Goal: Task Accomplishment & Management: Manage account settings

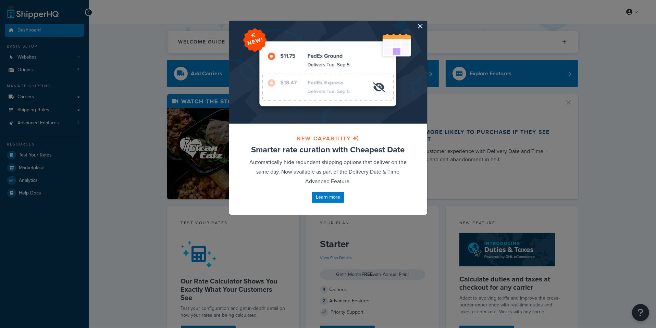
click at [424, 28] on div at bounding box center [328, 72] width 198 height 103
click at [425, 23] on button "button" at bounding box center [426, 22] width 2 height 2
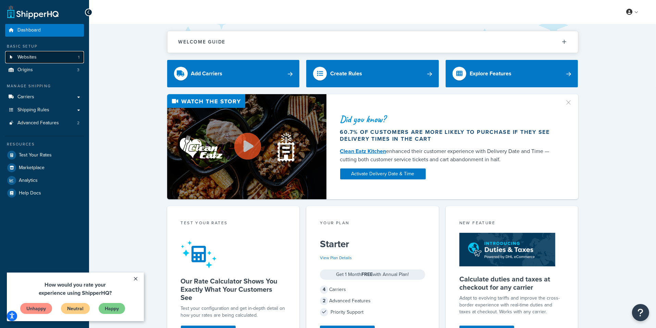
click at [66, 60] on link "Websites 1" at bounding box center [44, 57] width 79 height 13
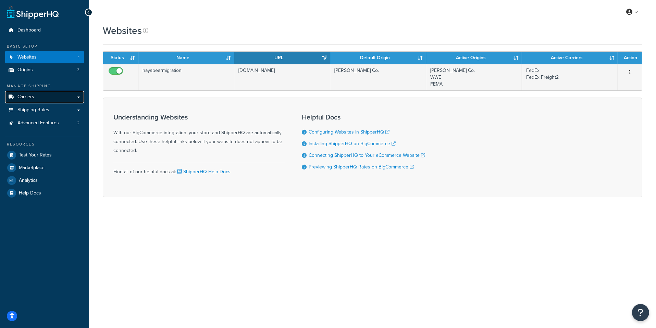
click at [54, 97] on link "Carriers" at bounding box center [44, 97] width 79 height 13
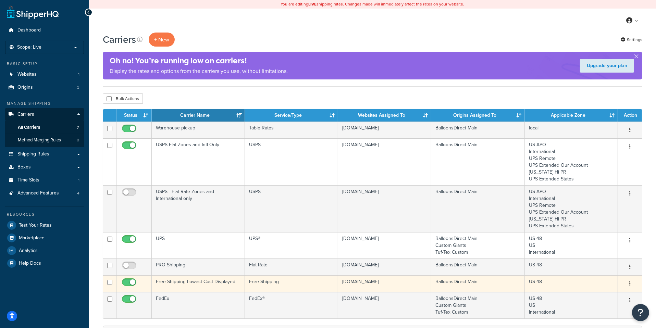
click at [310, 99] on div "Bulk Actions Duplicate Delete" at bounding box center [372, 98] width 539 height 10
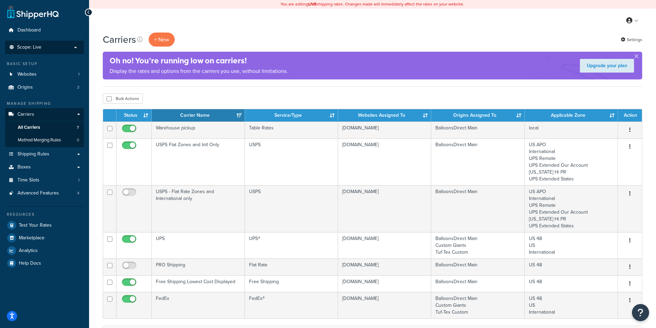
click at [56, 51] on li "Scope: Live Development Integration Test" at bounding box center [44, 47] width 79 height 13
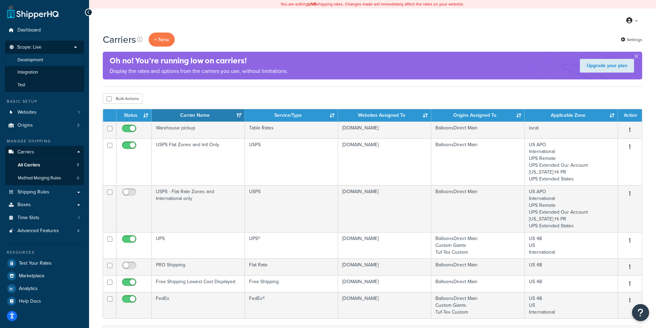
click at [47, 59] on li "Development" at bounding box center [44, 60] width 79 height 13
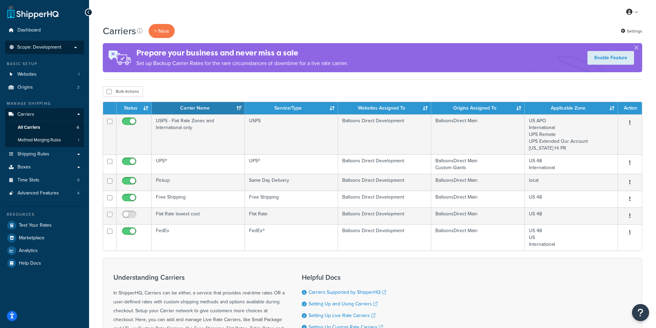
click at [39, 49] on span "Scope: Development" at bounding box center [39, 48] width 44 height 6
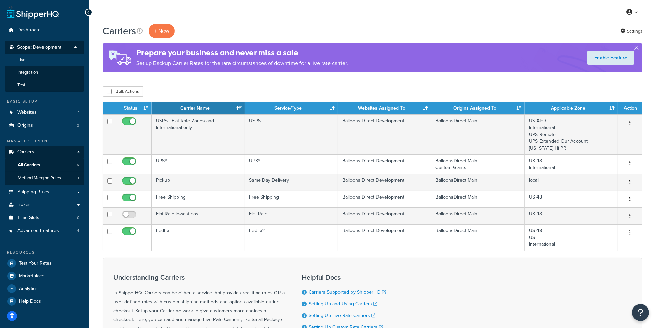
click at [32, 60] on li "Live" at bounding box center [44, 60] width 79 height 13
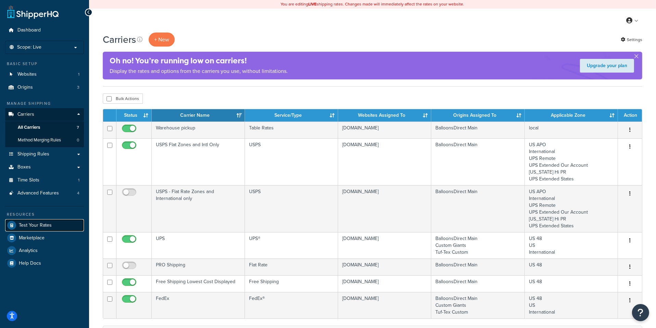
click at [50, 228] on span "Test Your Rates" at bounding box center [35, 226] width 33 height 6
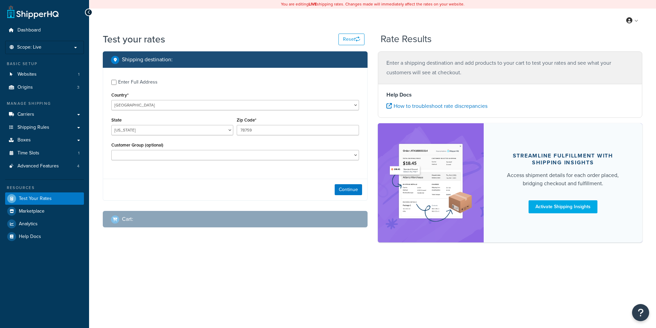
select select "TX"
click at [348, 193] on button "Continue" at bounding box center [348, 189] width 27 height 11
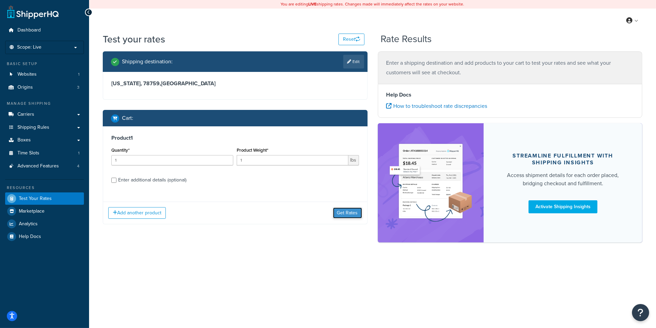
click at [342, 212] on button "Get Rates" at bounding box center [347, 213] width 29 height 11
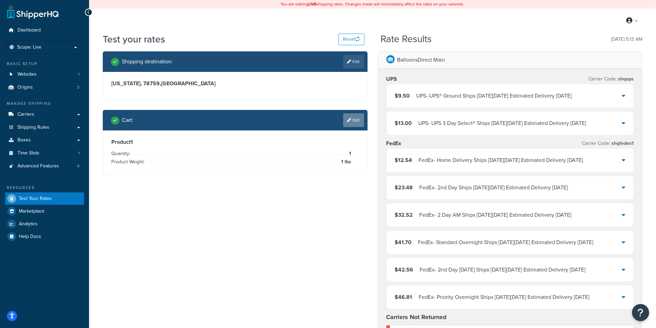
click at [358, 120] on link "Edit" at bounding box center [353, 120] width 21 height 14
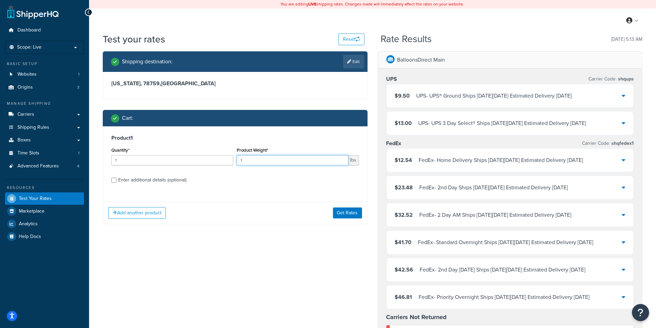
click at [284, 159] on input "1" at bounding box center [292, 160] width 111 height 10
type input "1.5"
click at [346, 213] on button "Get Rates" at bounding box center [347, 213] width 29 height 11
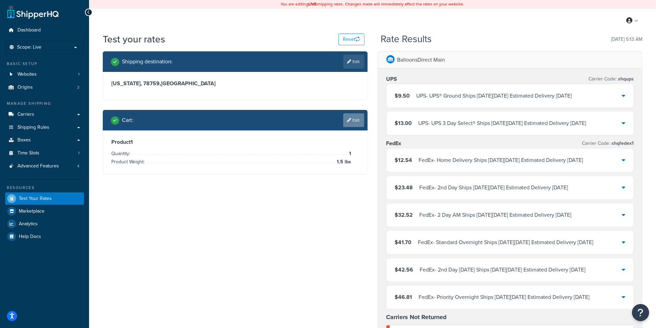
click at [358, 120] on link "Edit" at bounding box center [353, 120] width 21 height 14
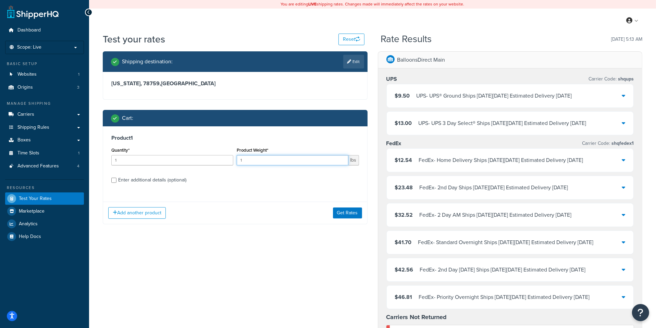
click at [264, 162] on input "1" at bounding box center [292, 160] width 111 height 10
click at [172, 177] on div "Enter additional details (optional)" at bounding box center [152, 180] width 68 height 10
click at [116, 178] on input "Enter additional details (optional)" at bounding box center [113, 180] width 5 height 5
checkbox input "true"
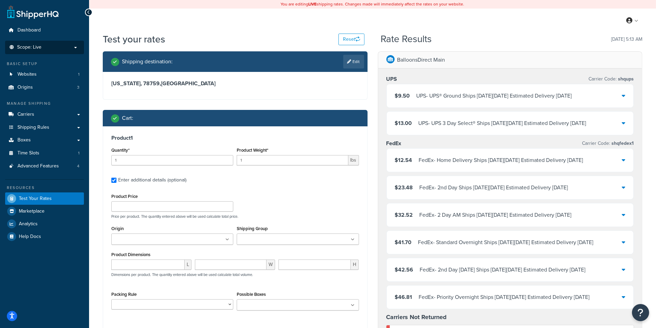
click at [53, 45] on p "Scope: Live" at bounding box center [44, 48] width 73 height 6
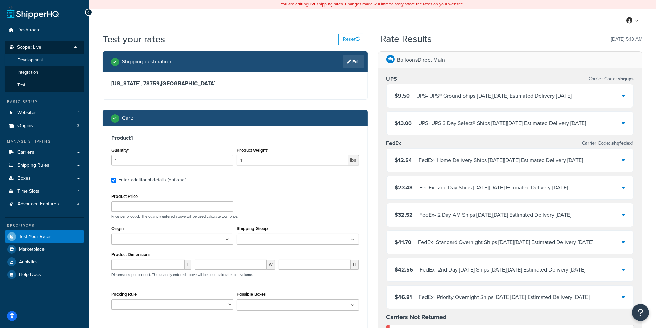
click at [43, 62] on span "Development" at bounding box center [30, 60] width 26 height 6
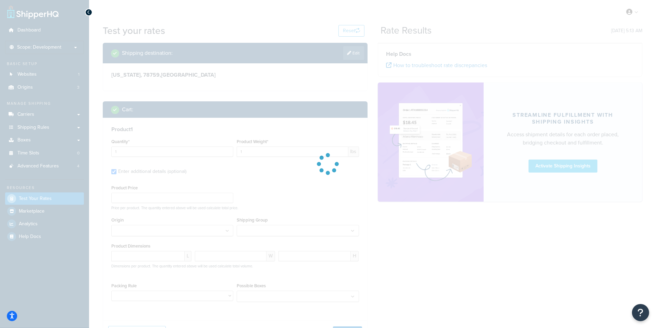
click at [64, 49] on div at bounding box center [328, 164] width 656 height 328
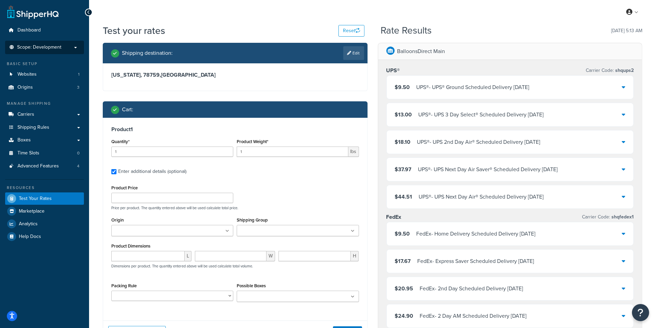
click at [36, 48] on span "Scope: Development" at bounding box center [39, 48] width 44 height 6
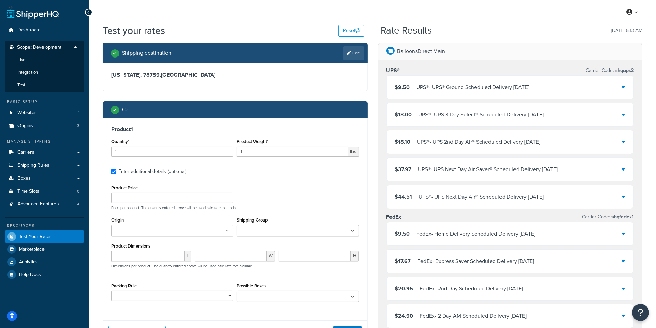
click at [140, 139] on div "Quantity* 1" at bounding box center [172, 147] width 122 height 20
click at [261, 154] on input "1" at bounding box center [292, 152] width 111 height 10
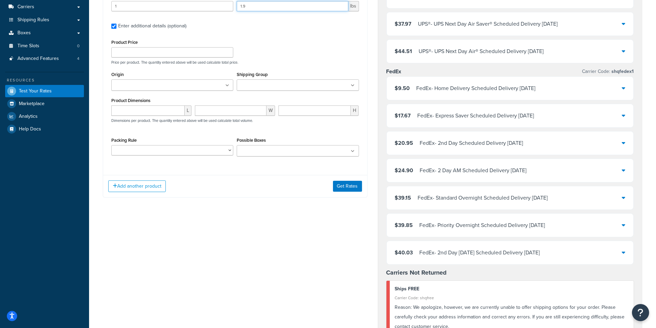
scroll to position [187, 0]
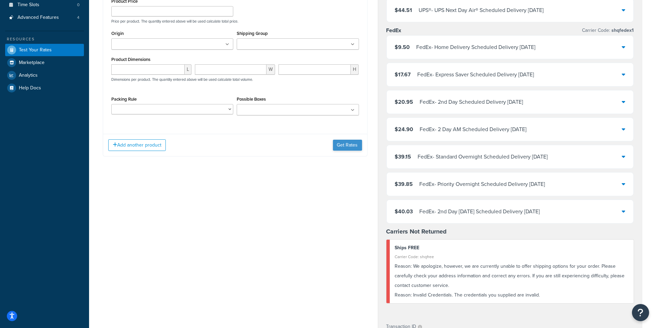
type input "1.9"
click at [345, 147] on button "Get Rates" at bounding box center [347, 145] width 29 height 11
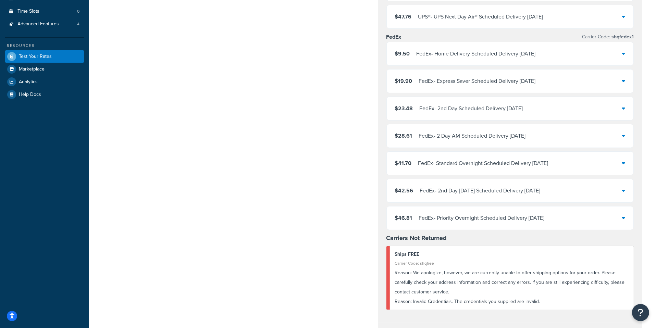
scroll to position [0, 0]
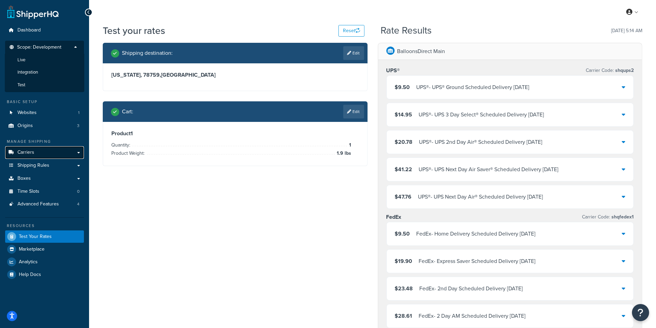
click at [63, 155] on link "Carriers" at bounding box center [44, 152] width 79 height 13
click at [360, 113] on link "Edit" at bounding box center [353, 112] width 21 height 14
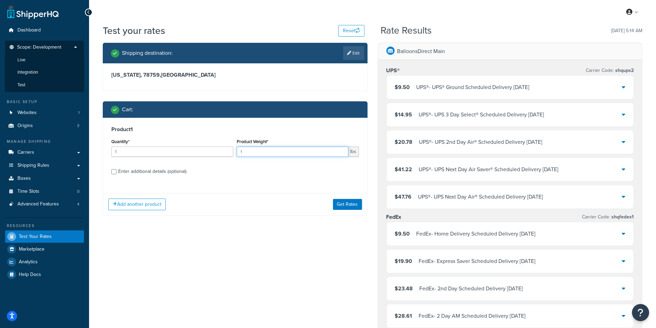
click at [273, 155] on input "1" at bounding box center [292, 152] width 111 height 10
type input "1"
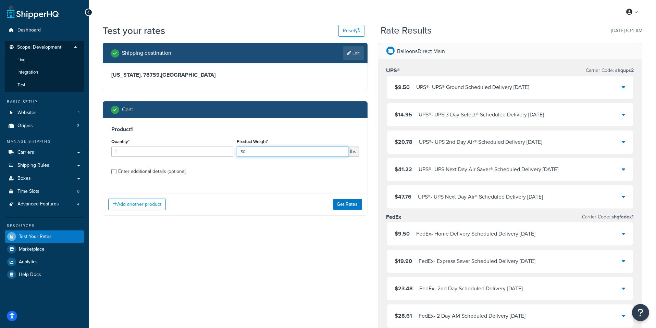
type input "5"
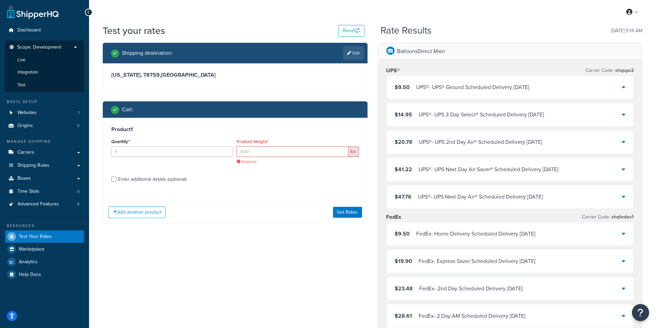
type input "4"
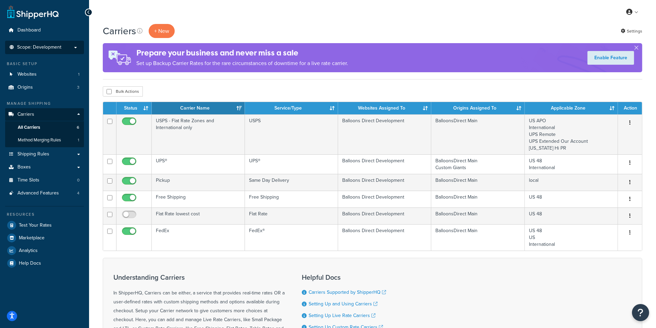
click at [57, 50] on span "Scope: Development" at bounding box center [39, 48] width 44 height 6
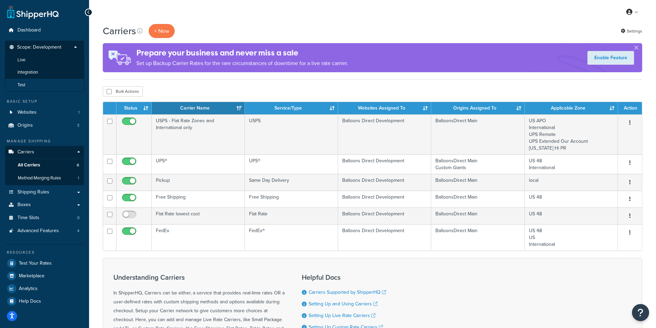
click at [46, 83] on li "Test" at bounding box center [44, 85] width 79 height 13
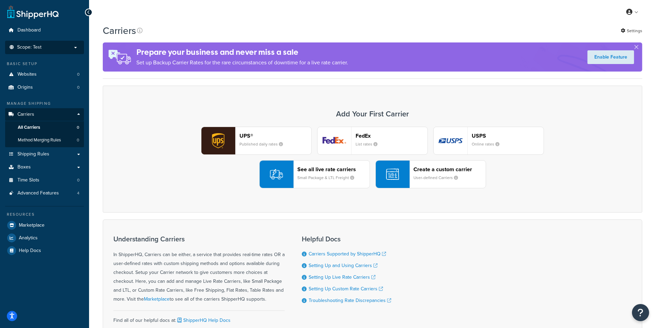
click at [54, 48] on p "Scope: Test" at bounding box center [44, 48] width 73 height 6
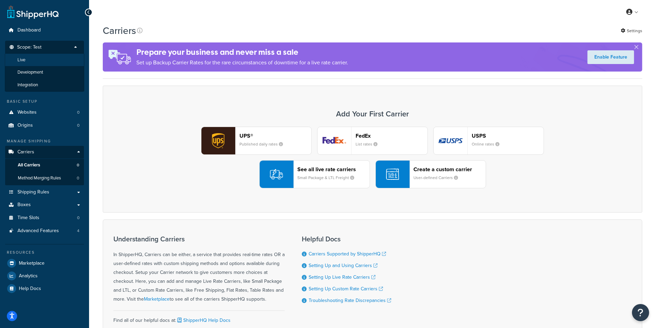
click at [55, 64] on li "Live" at bounding box center [44, 60] width 79 height 13
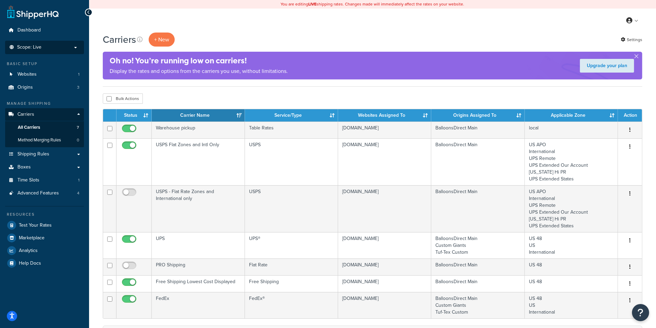
click at [49, 45] on p "Scope: Live" at bounding box center [44, 48] width 73 height 6
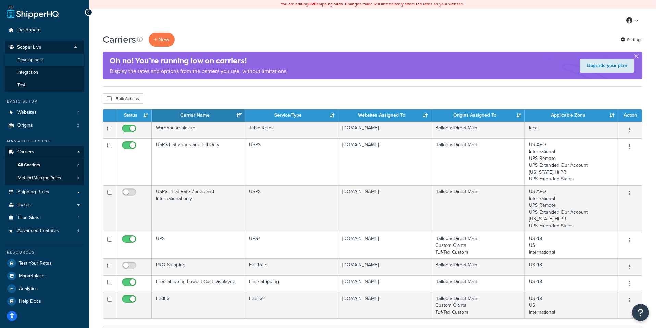
click at [48, 62] on li "Development" at bounding box center [44, 60] width 79 height 13
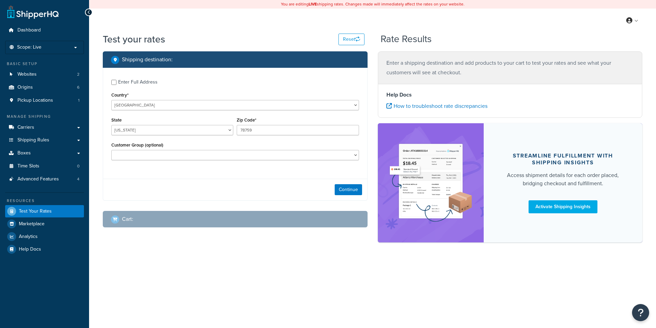
select select "[GEOGRAPHIC_DATA]"
click at [171, 96] on div "Country* [GEOGRAPHIC_DATA] [GEOGRAPHIC_DATA] [GEOGRAPHIC_DATA] [GEOGRAPHIC_DATA…" at bounding box center [235, 100] width 248 height 20
click at [153, 84] on div "Enter Full Address" at bounding box center [137, 82] width 39 height 10
click at [116, 84] on input "Enter Full Address" at bounding box center [113, 82] width 5 height 5
checkbox input "true"
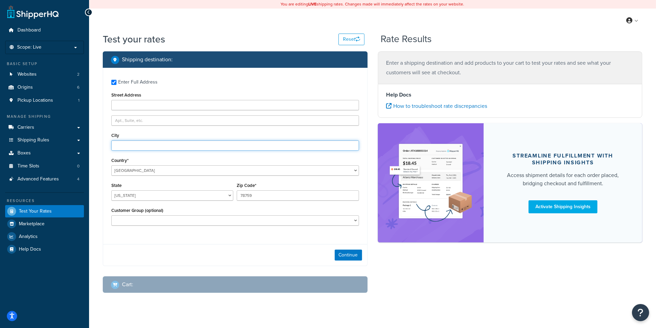
click at [154, 147] on input "City" at bounding box center [235, 145] width 248 height 10
type input "London"
click at [238, 185] on label "Zip Code*" at bounding box center [247, 185] width 20 height 5
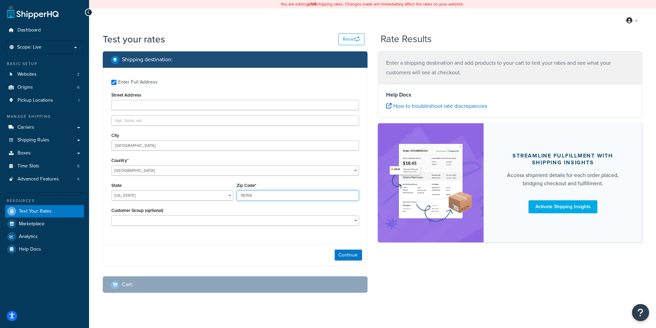
click at [238, 190] on input "78759" at bounding box center [298, 195] width 122 height 10
click at [256, 123] on input "text" at bounding box center [235, 120] width 248 height 10
click at [211, 137] on div "City London" at bounding box center [235, 141] width 248 height 20
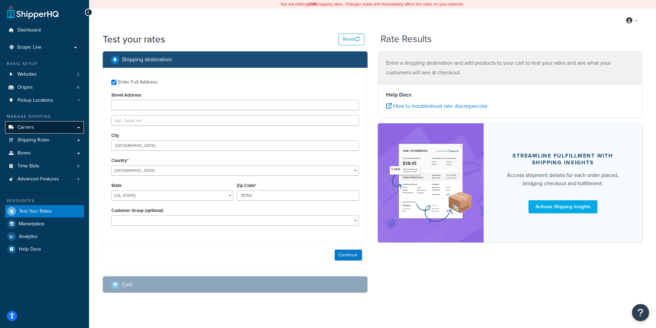
click at [60, 130] on link "Carriers" at bounding box center [44, 127] width 79 height 13
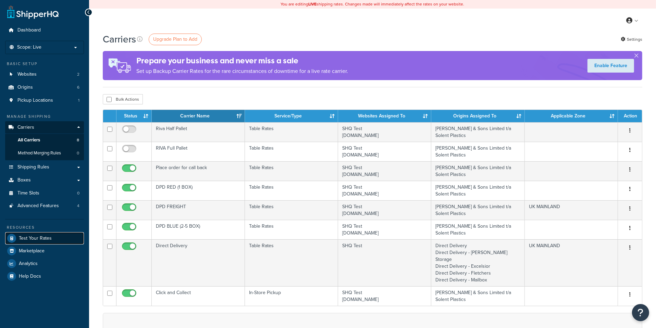
click at [47, 236] on span "Test Your Rates" at bounding box center [35, 239] width 33 height 6
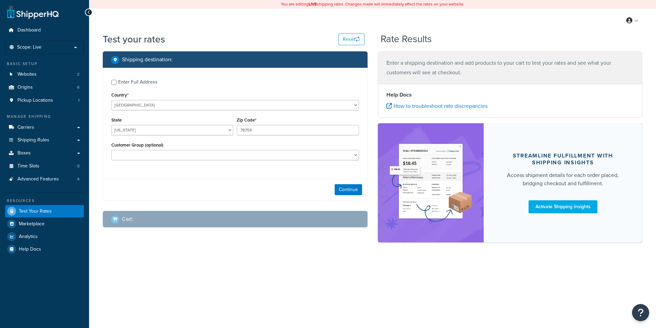
select select "[GEOGRAPHIC_DATA]"
click at [256, 130] on input "78759" at bounding box center [298, 130] width 122 height 10
type input "EN4 9JQ"
click at [111, 100] on select "[GEOGRAPHIC_DATA] [GEOGRAPHIC_DATA] [GEOGRAPHIC_DATA] [GEOGRAPHIC_DATA] [GEOGRA…" at bounding box center [235, 105] width 248 height 10
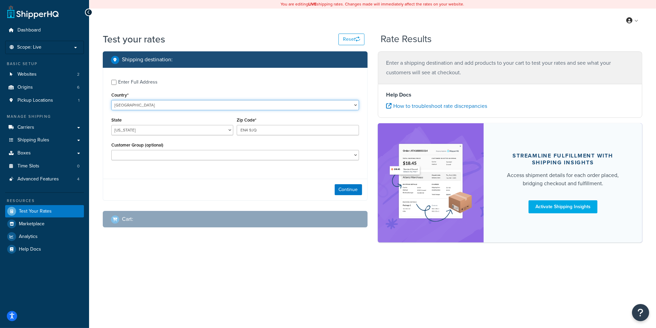
select select "GB"
click option "United Kingdom" at bounding box center [0, 0] width 0 height 0
type input "TX"
click at [351, 191] on button "Continue" at bounding box center [348, 189] width 27 height 11
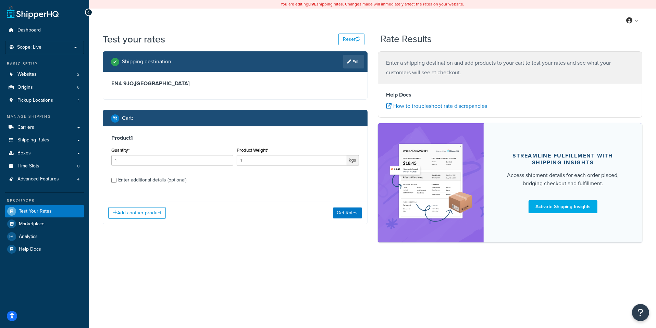
click at [188, 183] on label "Enter additional details (optional)" at bounding box center [238, 179] width 241 height 11
click at [116, 183] on input "Enter additional details (optional)" at bounding box center [113, 180] width 5 height 5
checkbox input "true"
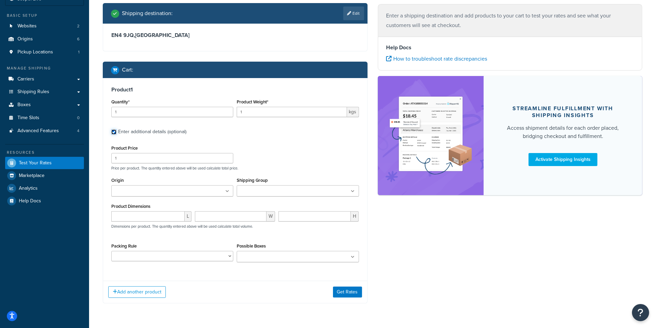
scroll to position [68, 0]
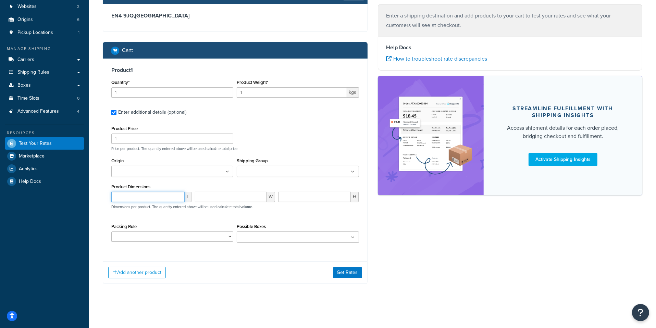
click at [156, 202] on input "number" at bounding box center [147, 197] width 73 height 10
type input "300"
type input "200"
type input "120"
click at [337, 274] on button "Get Rates" at bounding box center [347, 272] width 29 height 11
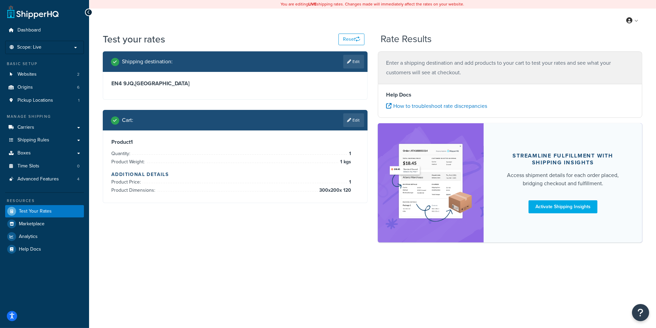
scroll to position [0, 0]
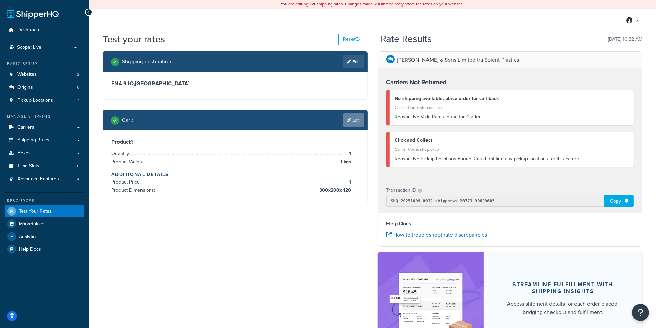
click at [350, 120] on icon at bounding box center [349, 120] width 4 height 4
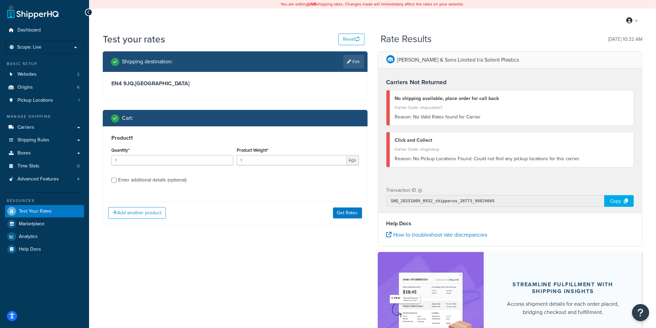
click at [196, 182] on label "Enter additional details (optional)" at bounding box center [238, 179] width 241 height 11
click at [116, 182] on input "Enter additional details (optional)" at bounding box center [113, 180] width 5 height 5
checkbox input "true"
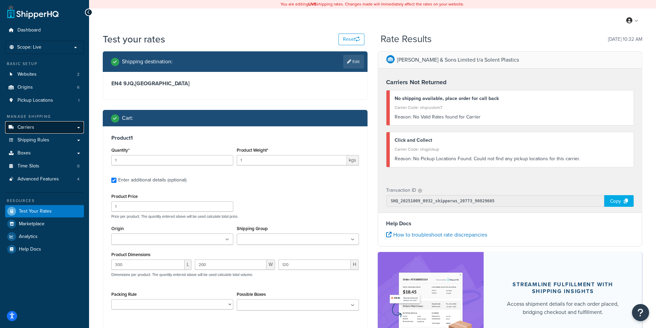
click at [65, 128] on link "Carriers" at bounding box center [44, 127] width 79 height 13
click at [142, 266] on input "300" at bounding box center [147, 265] width 73 height 10
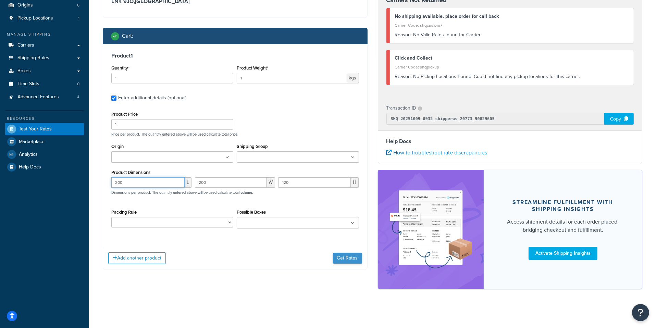
type input "200"
click at [349, 263] on button "Get Rates" at bounding box center [347, 258] width 29 height 11
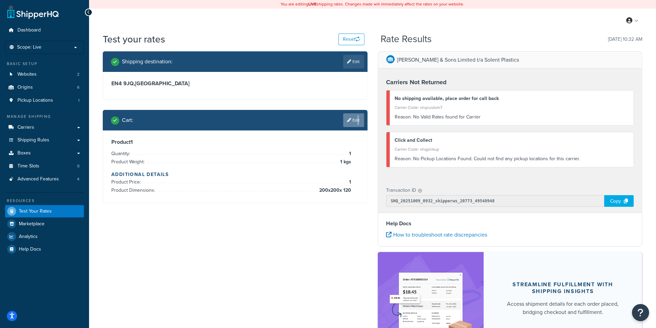
click at [356, 121] on link "Edit" at bounding box center [353, 120] width 21 height 14
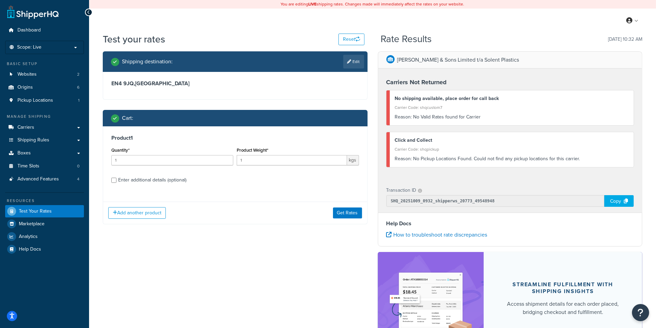
click at [165, 182] on div "Enter additional details (optional)" at bounding box center [152, 180] width 68 height 10
click at [116, 182] on input "Enter additional details (optional)" at bounding box center [113, 180] width 5 height 5
checkbox input "true"
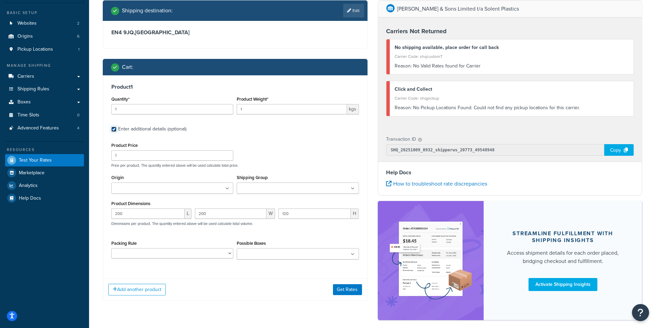
scroll to position [65, 0]
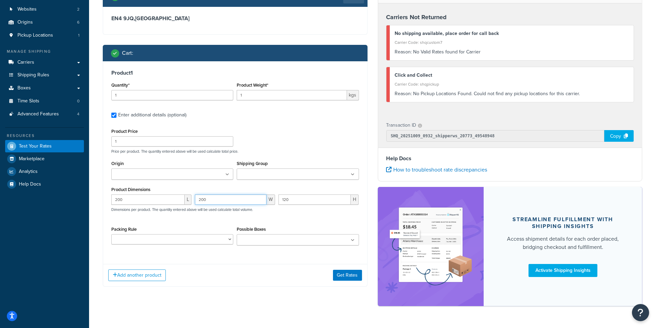
click at [220, 201] on input "200" at bounding box center [231, 200] width 72 height 10
type input "150"
click at [346, 275] on button "Get Rates" at bounding box center [347, 275] width 29 height 11
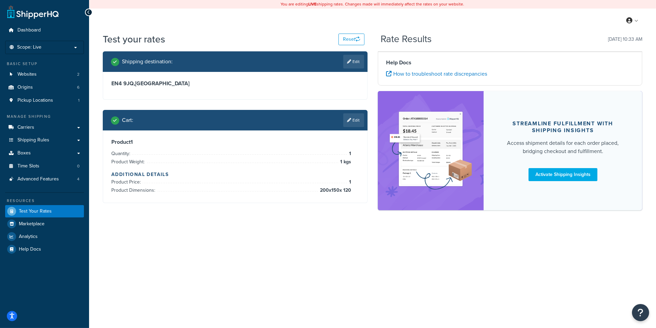
scroll to position [0, 0]
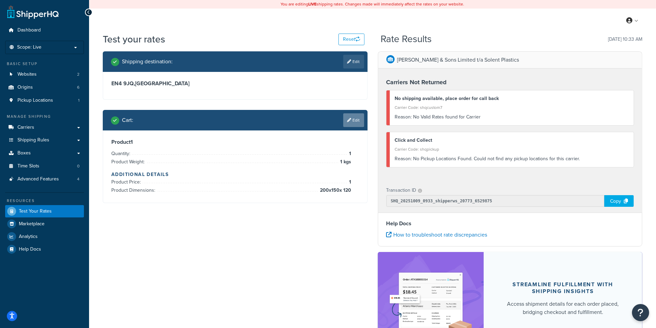
click at [359, 122] on link "Edit" at bounding box center [353, 120] width 21 height 14
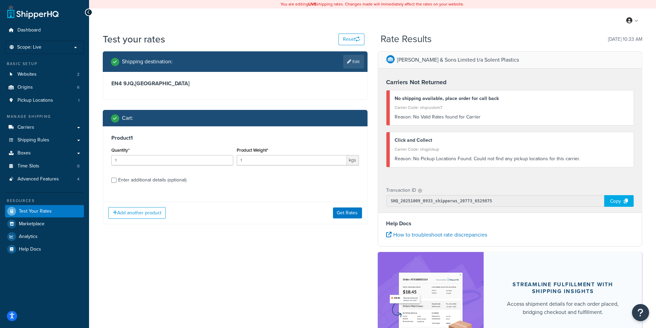
click at [148, 180] on div "Enter additional details (optional)" at bounding box center [152, 180] width 68 height 10
click at [116, 180] on input "Enter additional details (optional)" at bounding box center [113, 180] width 5 height 5
checkbox input "true"
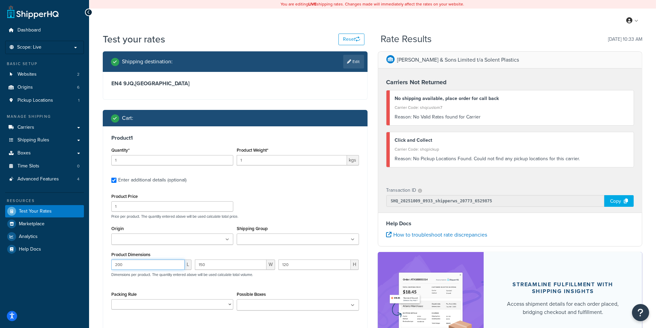
click at [140, 262] on input "200" at bounding box center [147, 265] width 73 height 10
type input "100"
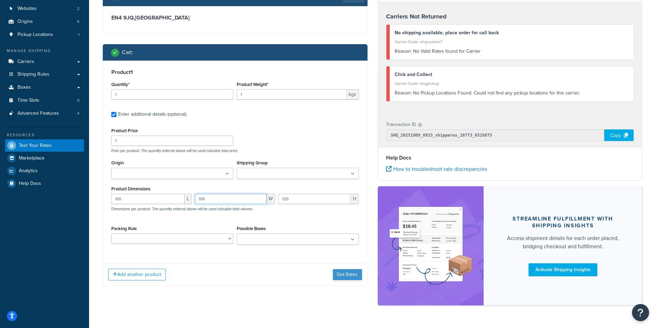
type input "100"
click at [344, 275] on button "Get Rates" at bounding box center [347, 274] width 29 height 11
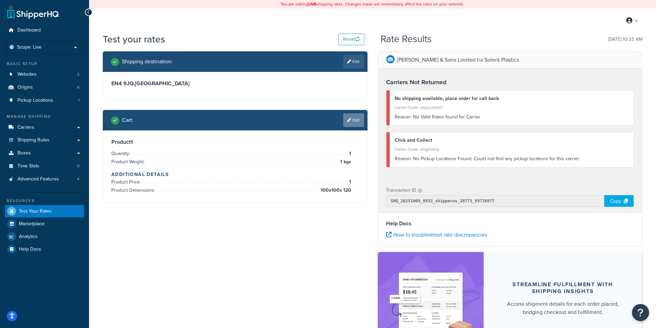
click at [353, 119] on link "Edit" at bounding box center [353, 120] width 21 height 14
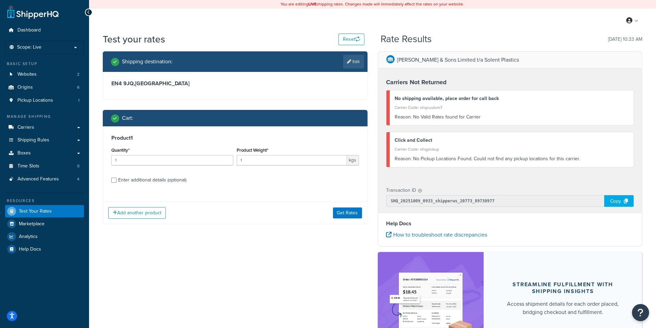
click at [140, 178] on div "Enter additional details (optional)" at bounding box center [152, 180] width 68 height 10
click at [116, 178] on input "Enter additional details (optional)" at bounding box center [113, 180] width 5 height 5
checkbox input "true"
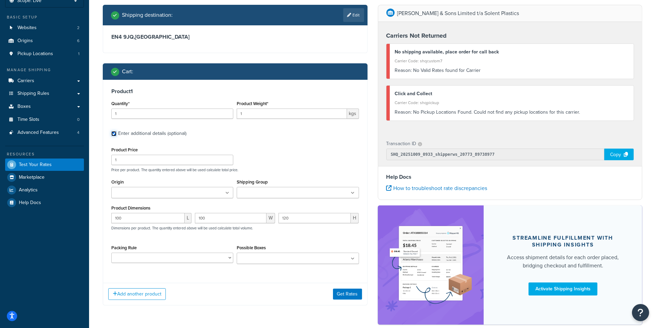
scroll to position [84, 0]
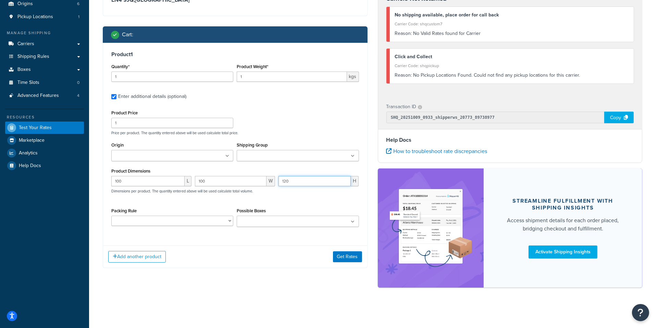
click at [304, 181] on input "120" at bounding box center [314, 181] width 72 height 10
type input "100"
click at [355, 256] on button "Get Rates" at bounding box center [347, 256] width 29 height 11
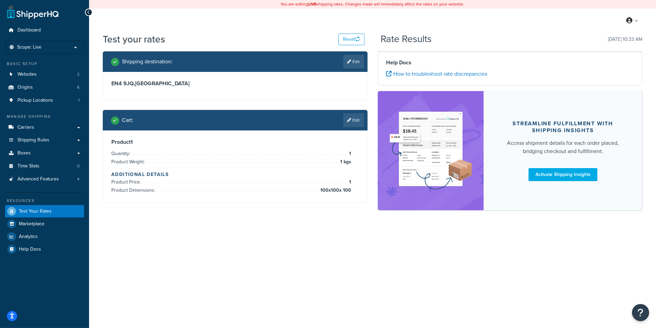
scroll to position [0, 0]
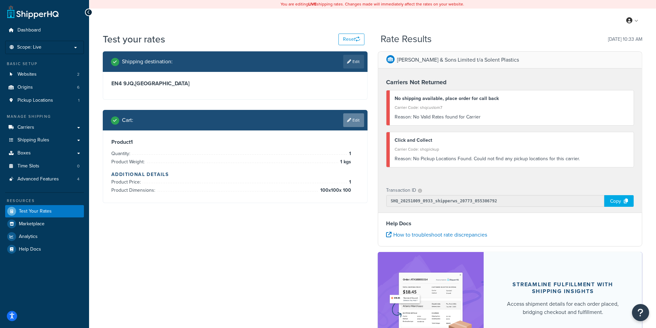
click at [355, 120] on link "Edit" at bounding box center [353, 120] width 21 height 14
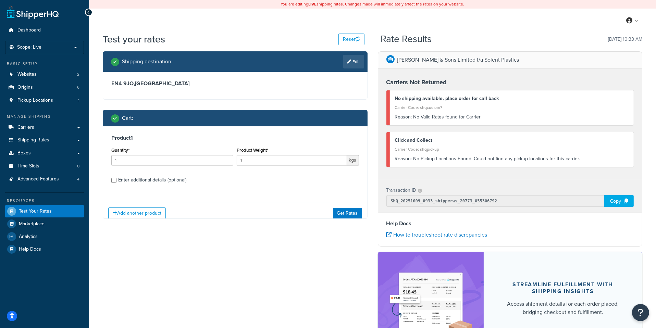
click at [136, 178] on div "Enter additional details (optional)" at bounding box center [152, 180] width 68 height 10
click at [116, 178] on input "Enter additional details (optional)" at bounding box center [113, 180] width 5 height 5
checkbox input "true"
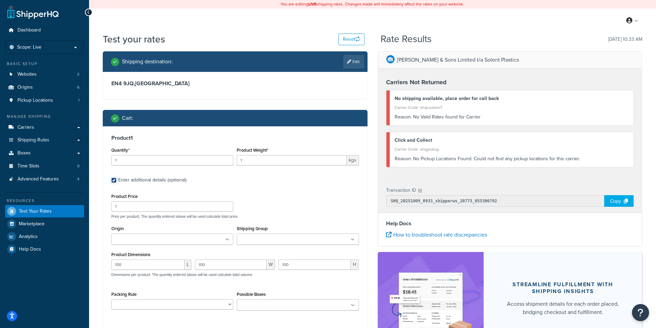
scroll to position [84, 0]
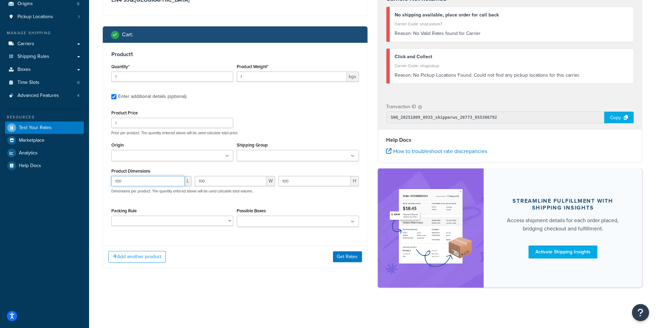
click at [159, 183] on input "100" at bounding box center [147, 181] width 73 height 10
type input "50"
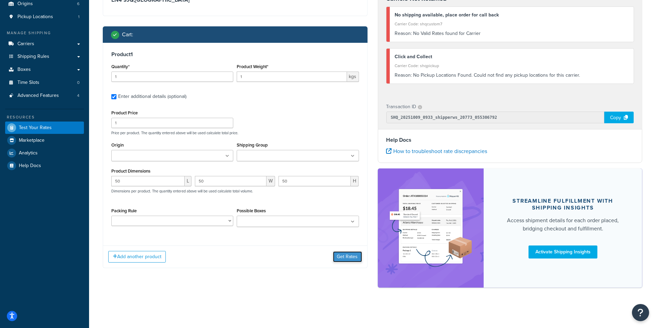
click at [351, 259] on button "Get Rates" at bounding box center [347, 256] width 29 height 11
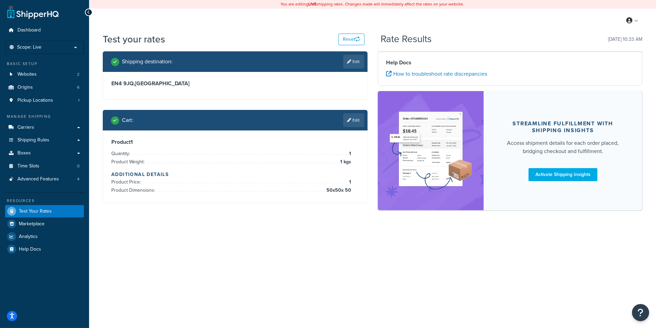
scroll to position [0, 0]
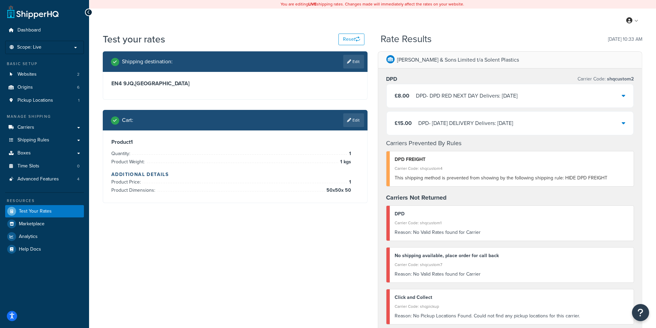
click at [451, 122] on div "DPD - SATURDAY DELIVERY Delivers: Sat, 11 Oct" at bounding box center [465, 123] width 95 height 10
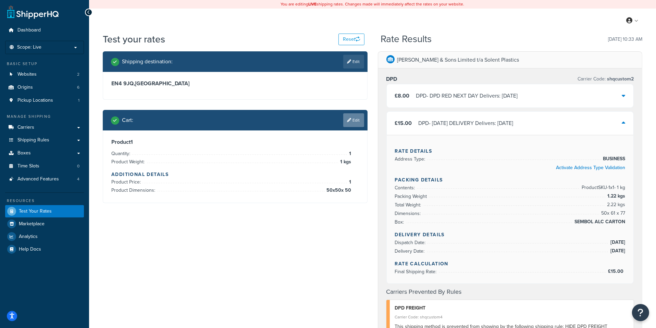
click at [353, 120] on link "Edit" at bounding box center [353, 120] width 21 height 14
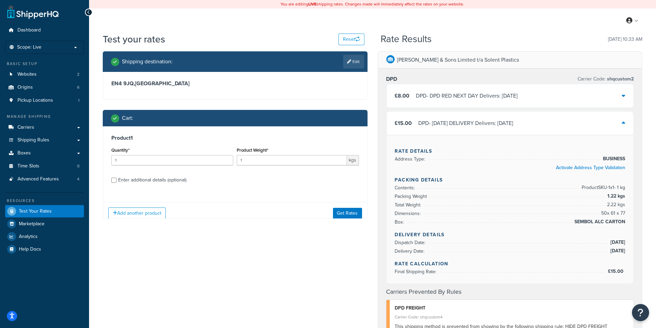
click at [156, 180] on div "Enter additional details (optional)" at bounding box center [152, 180] width 68 height 10
click at [116, 180] on input "Enter additional details (optional)" at bounding box center [113, 180] width 5 height 5
checkbox input "true"
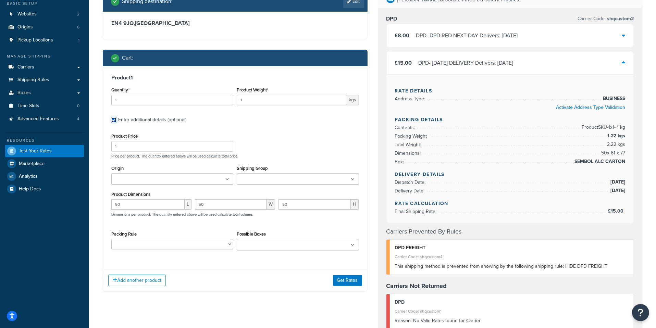
scroll to position [96, 0]
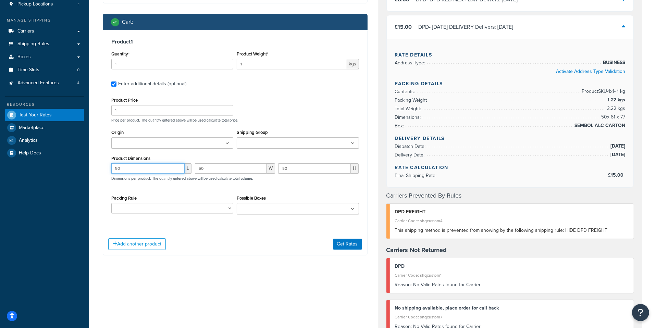
click at [149, 169] on input "50" at bounding box center [147, 168] width 73 height 10
type input "100"
click at [343, 245] on button "Get Rates" at bounding box center [347, 244] width 29 height 11
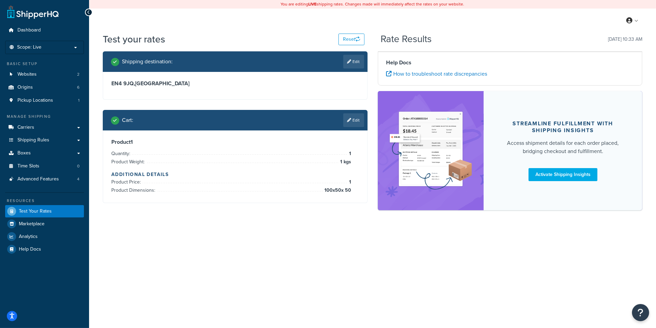
scroll to position [0, 0]
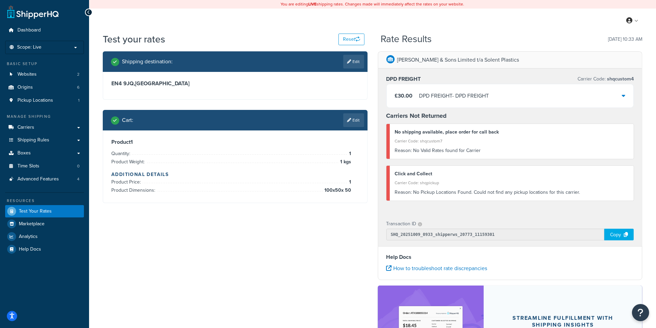
click at [431, 104] on div "£30.00 DPD FREIGHT - DPD FREIGHT" at bounding box center [510, 95] width 247 height 23
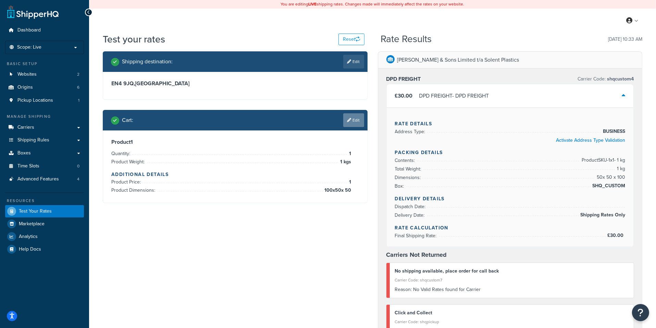
click at [352, 123] on link "Edit" at bounding box center [353, 120] width 21 height 14
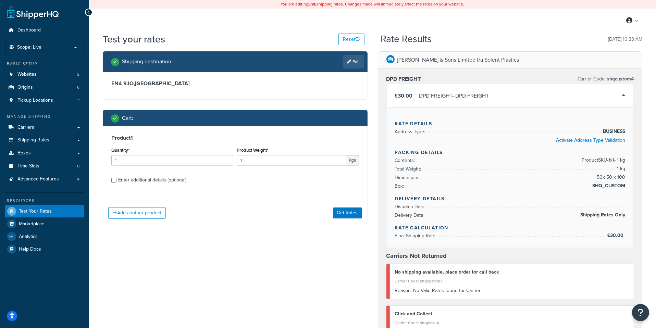
click at [147, 181] on div "Enter additional details (optional)" at bounding box center [152, 180] width 68 height 10
click at [116, 181] on input "Enter additional details (optional)" at bounding box center [113, 180] width 5 height 5
checkbox input "true"
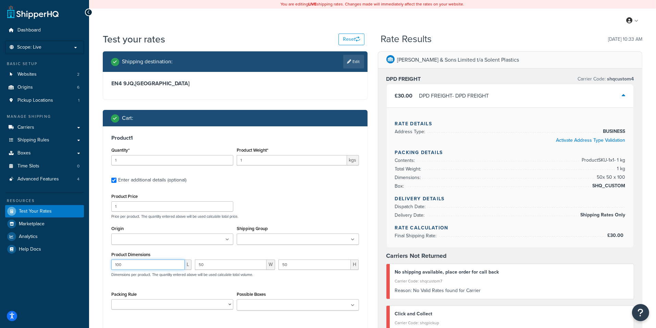
click at [140, 265] on input "100" at bounding box center [147, 265] width 73 height 10
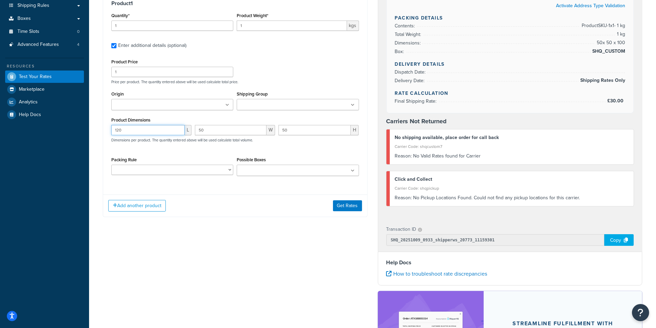
scroll to position [167, 0]
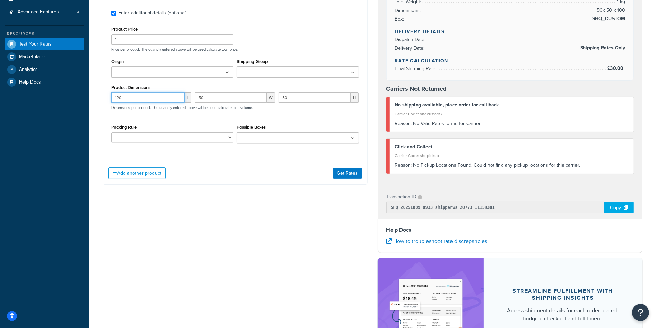
type input "120"
click at [332, 177] on div "Add another product Get Rates" at bounding box center [235, 173] width 264 height 22
click at [344, 176] on button "Get Rates" at bounding box center [347, 173] width 29 height 11
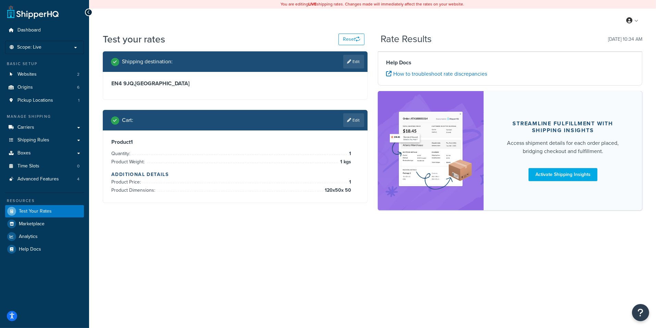
scroll to position [0, 0]
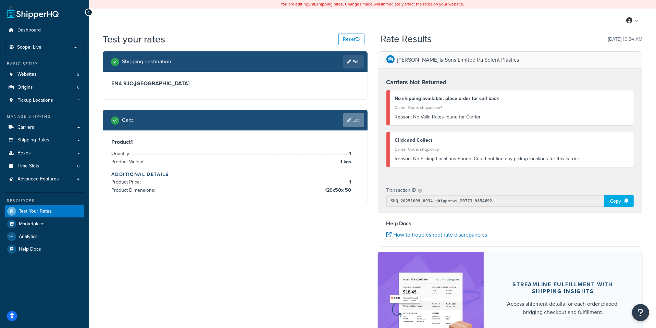
click at [351, 120] on link "Edit" at bounding box center [353, 120] width 21 height 14
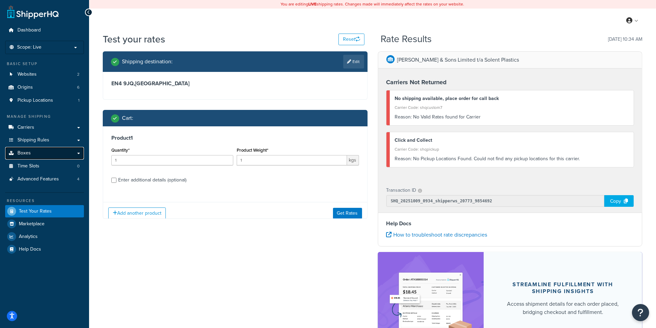
click at [66, 156] on link "Boxes" at bounding box center [44, 153] width 79 height 13
click at [233, 176] on label "Enter additional details (optional)" at bounding box center [238, 179] width 241 height 11
click at [116, 178] on input "Enter additional details (optional)" at bounding box center [113, 180] width 5 height 5
checkbox input "true"
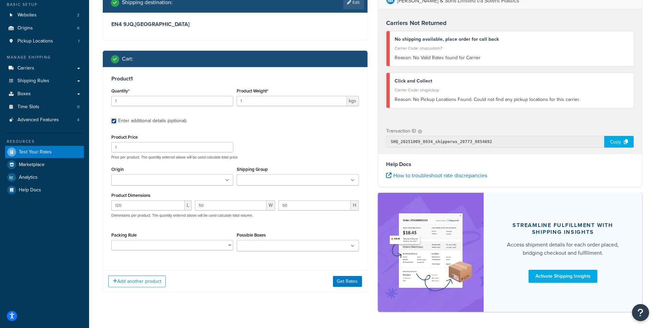
scroll to position [75, 0]
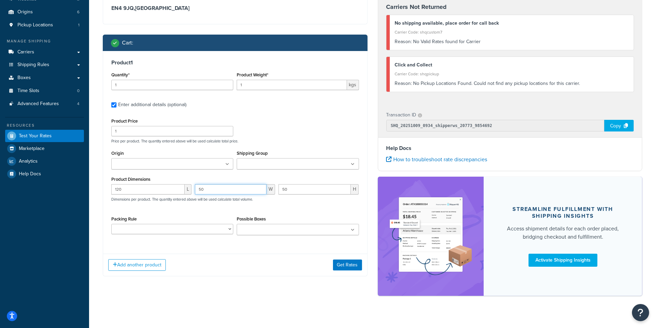
click at [224, 191] on input "50" at bounding box center [231, 189] width 72 height 10
type input "1"
click at [345, 264] on button "Get Rates" at bounding box center [347, 265] width 29 height 11
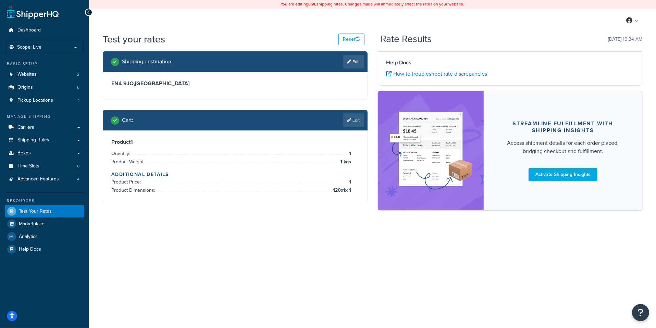
scroll to position [0, 0]
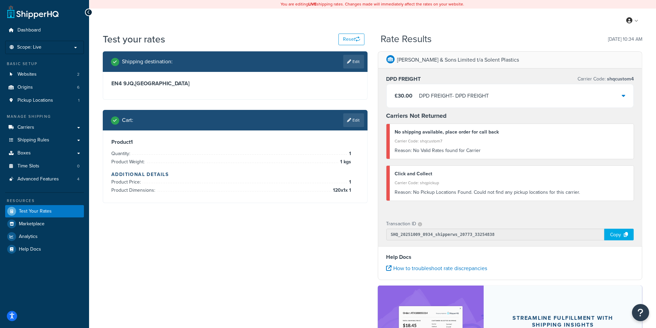
click at [361, 109] on div "Shipping destination : Edit EN4 9JQ , United Kingdom Cart : Edit Product 1 Quan…" at bounding box center [235, 132] width 275 height 162
click at [361, 116] on link "Edit" at bounding box center [353, 120] width 21 height 14
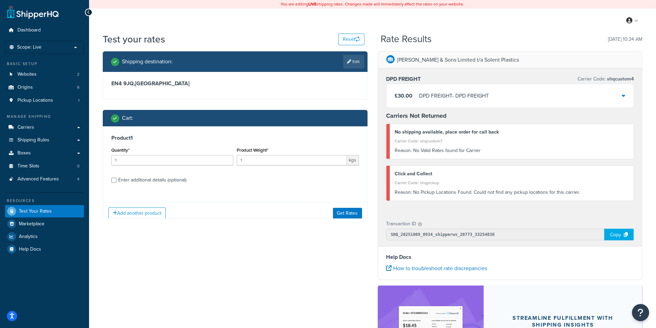
click at [453, 107] on div "£30.00 DPD FREIGHT - DPD FREIGHT" at bounding box center [510, 95] width 247 height 23
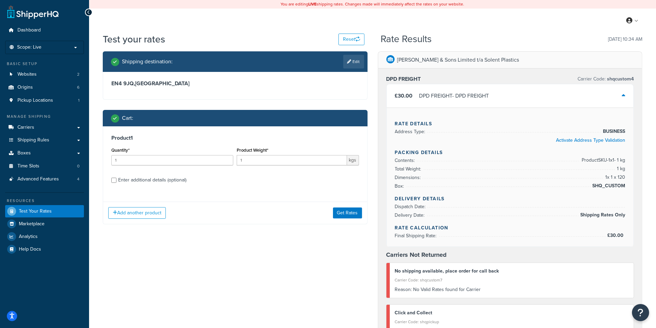
click at [153, 175] on label "Enter additional details (optional)" at bounding box center [238, 179] width 241 height 11
click at [116, 178] on input "Enter additional details (optional)" at bounding box center [113, 180] width 5 height 5
checkbox input "true"
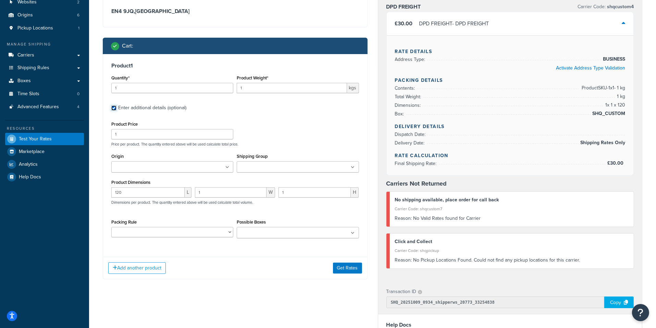
scroll to position [90, 0]
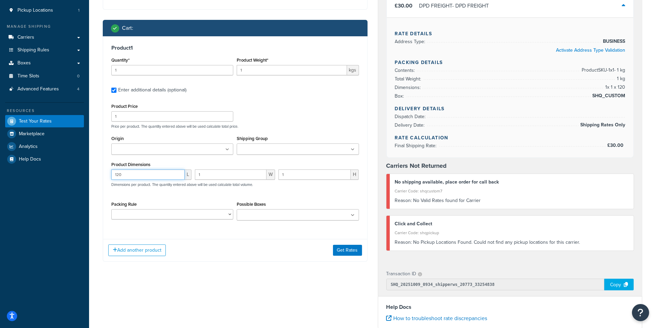
click at [164, 175] on input "120" at bounding box center [147, 175] width 73 height 10
type input "160"
click at [355, 251] on button "Get Rates" at bounding box center [347, 250] width 29 height 11
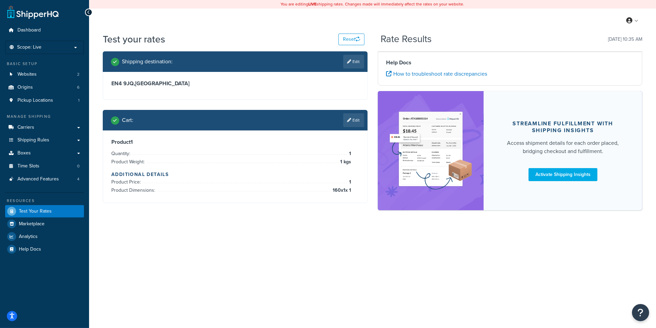
scroll to position [0, 0]
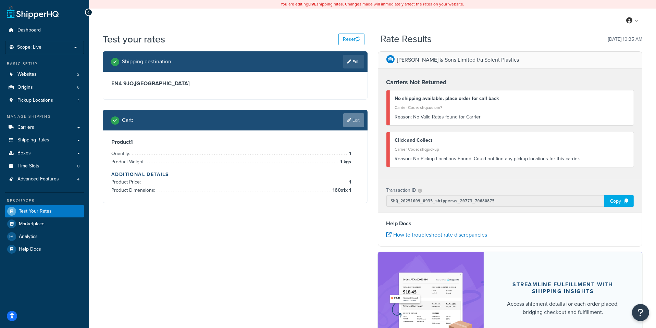
click at [358, 118] on link "Edit" at bounding box center [353, 120] width 21 height 14
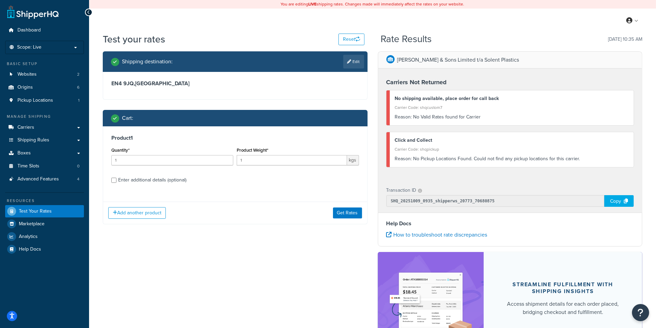
click at [204, 178] on label "Enter additional details (optional)" at bounding box center [238, 179] width 241 height 11
click at [116, 178] on input "Enter additional details (optional)" at bounding box center [113, 180] width 5 height 5
checkbox input "true"
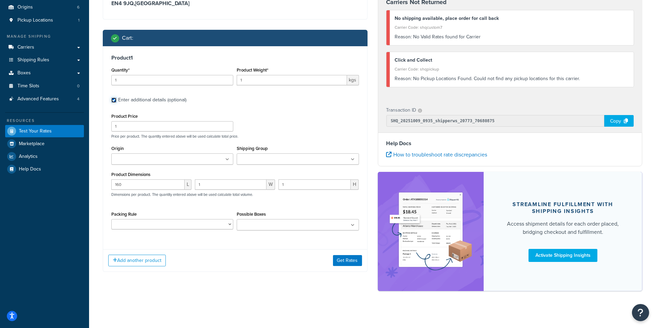
scroll to position [84, 0]
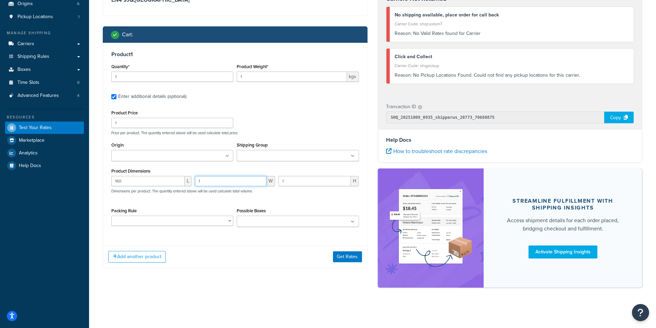
click at [225, 179] on input "1" at bounding box center [231, 181] width 72 height 10
type input "6"
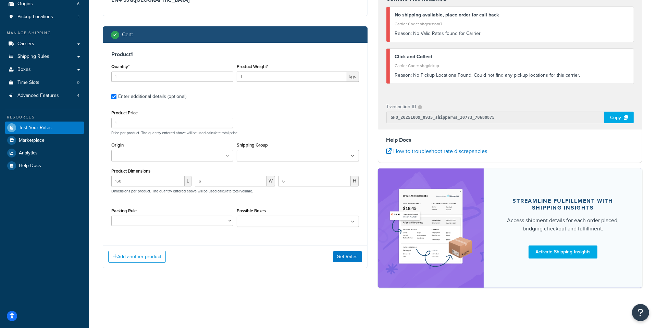
click at [277, 273] on div "Shipping destination : Edit EN4 9JQ , United Kingdom Cart : Product 1 Quantity*…" at bounding box center [235, 123] width 275 height 311
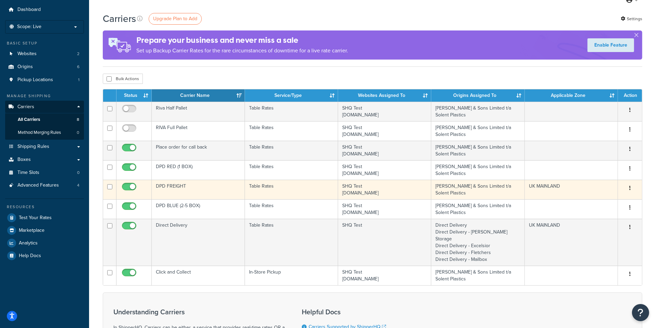
scroll to position [27, 0]
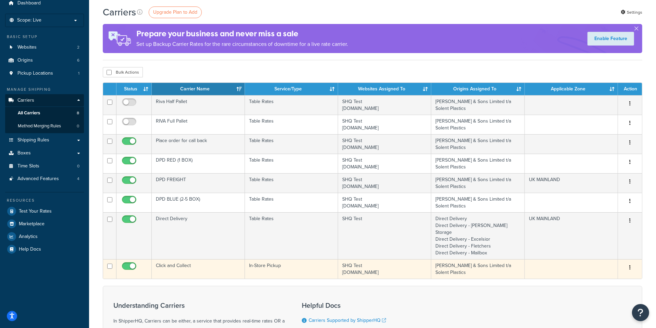
click at [227, 260] on td "Click and Collect" at bounding box center [198, 269] width 93 height 20
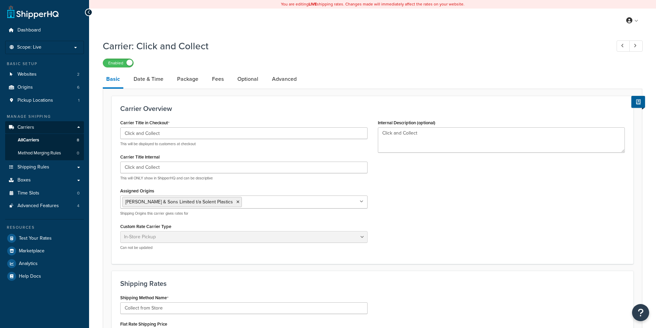
select select "pickup"
click at [193, 78] on link "Package" at bounding box center [188, 79] width 28 height 16
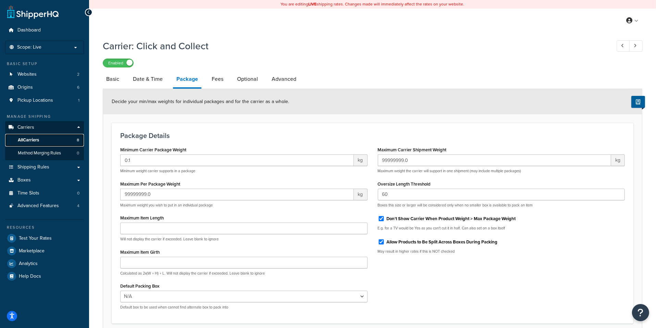
click at [56, 141] on link "All Carriers 8" at bounding box center [44, 140] width 79 height 13
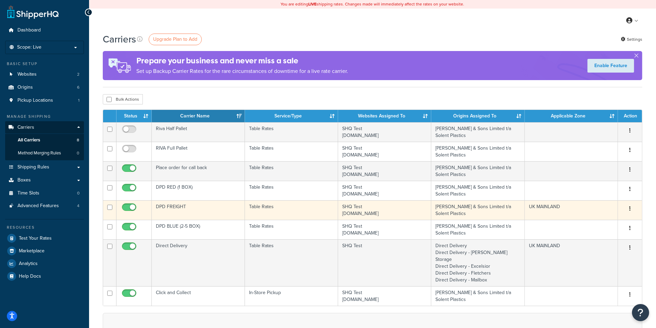
click at [205, 205] on td "DPD FREIGHT" at bounding box center [198, 210] width 93 height 20
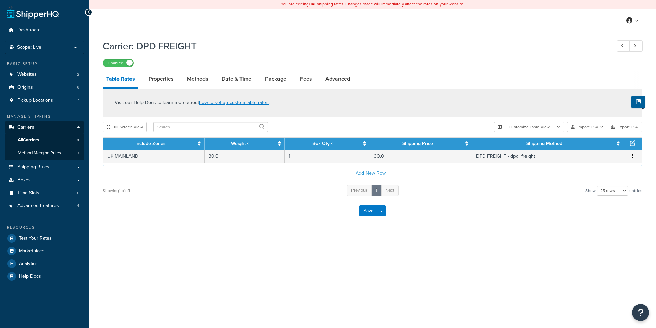
select select "25"
click at [276, 83] on link "Package" at bounding box center [276, 79] width 28 height 16
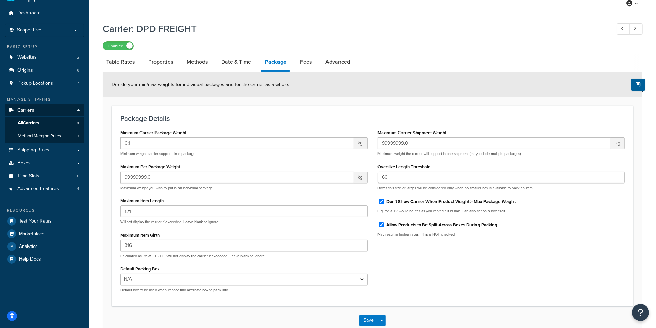
scroll to position [18, 0]
click at [63, 124] on link "All Carriers 8" at bounding box center [44, 122] width 79 height 13
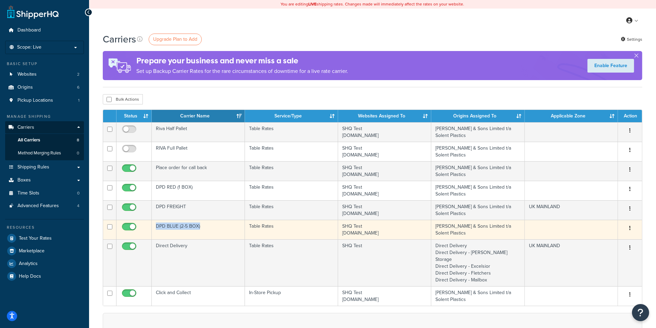
drag, startPoint x: 225, startPoint y: 195, endPoint x: 242, endPoint y: 230, distance: 40.1
click at [243, 230] on tbody "Riva Half Pallet Table Rates SHQ Test [DOMAIN_NAME] [PERSON_NAME] & Sons Limite…" at bounding box center [372, 214] width 539 height 184
click at [242, 230] on td "DPD BLUE (2-5 BOX)" at bounding box center [198, 230] width 93 height 20
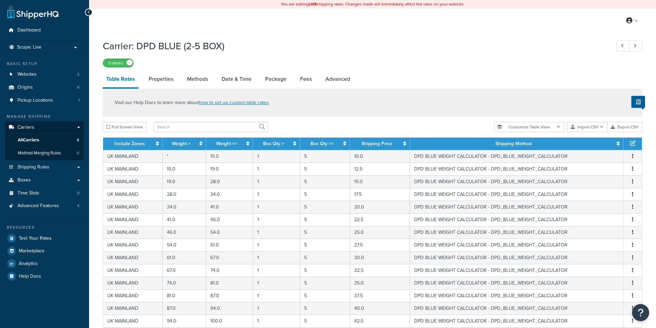
select select "25"
click at [268, 79] on link "Package" at bounding box center [276, 79] width 28 height 16
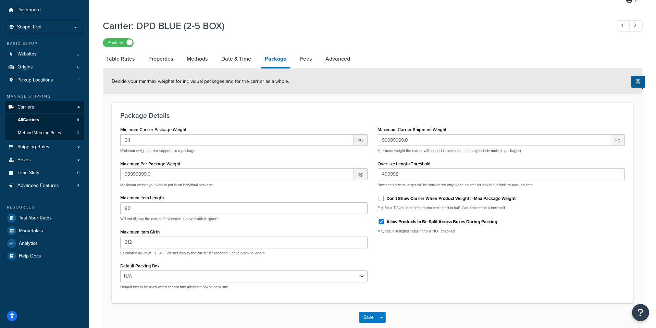
scroll to position [21, 0]
click at [222, 60] on link "Date & Time" at bounding box center [236, 58] width 37 height 16
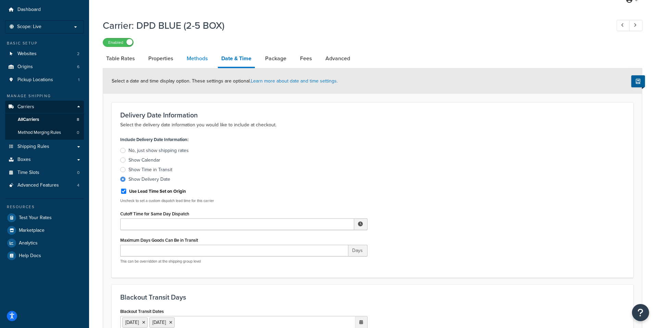
click at [191, 64] on link "Methods" at bounding box center [197, 58] width 28 height 16
select select "25"
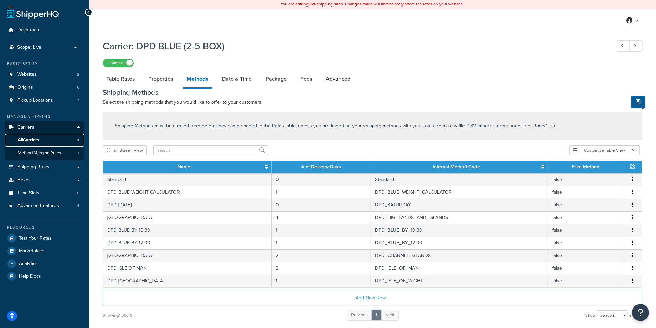
click at [61, 142] on link "All Carriers 8" at bounding box center [44, 140] width 79 height 13
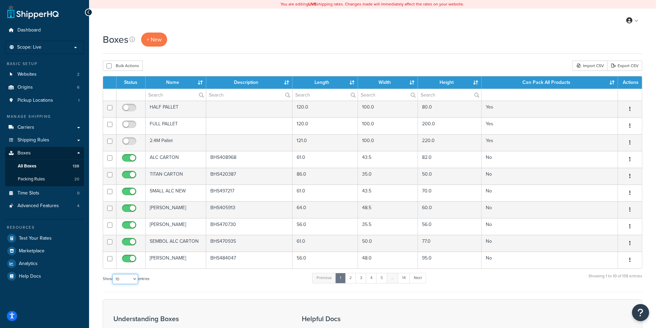
select select "1000"
click option "1000" at bounding box center [0, 0] width 0 height 0
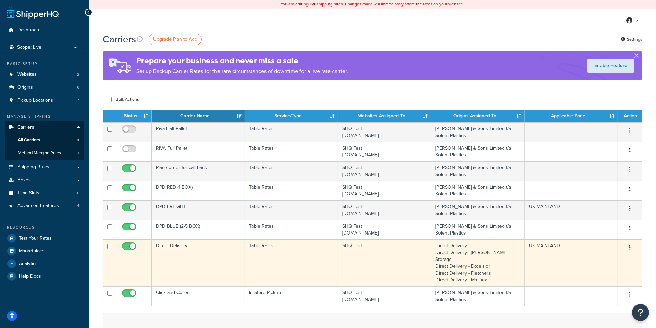
click at [231, 257] on td "Direct Delivery" at bounding box center [198, 262] width 93 height 47
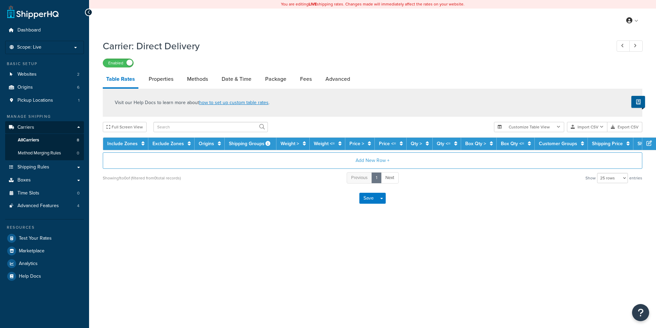
select select "25"
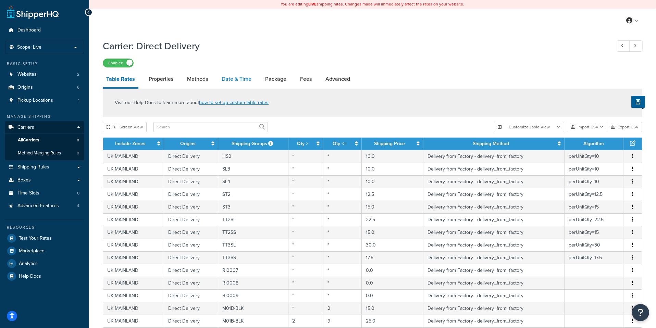
click at [253, 81] on link "Date & Time" at bounding box center [236, 79] width 37 height 16
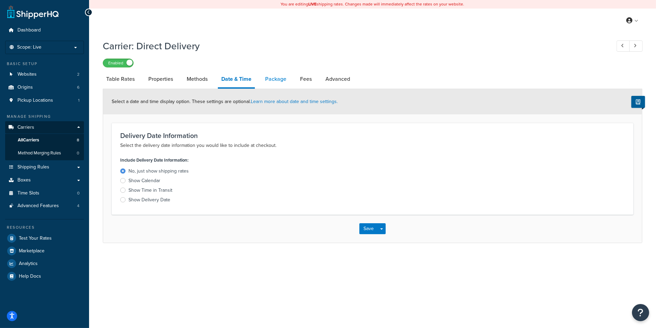
click at [277, 83] on link "Package" at bounding box center [276, 79] width 28 height 16
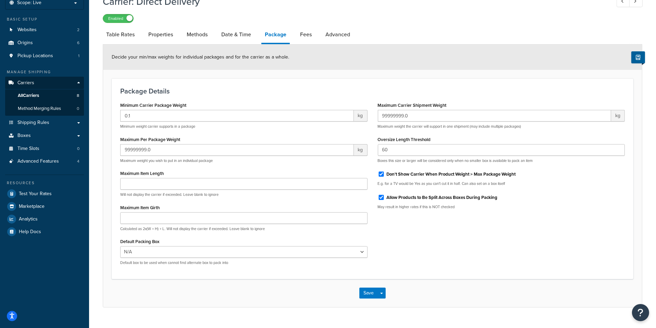
scroll to position [50, 0]
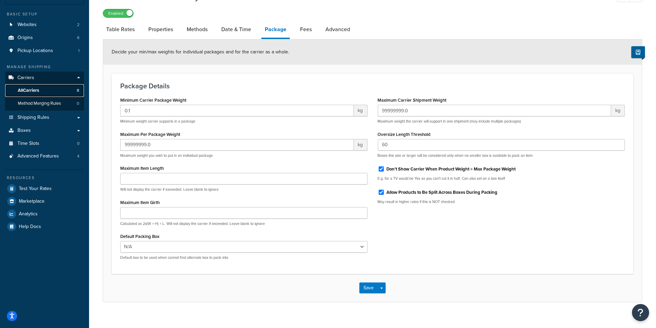
click at [62, 90] on link "All Carriers 8" at bounding box center [44, 90] width 79 height 13
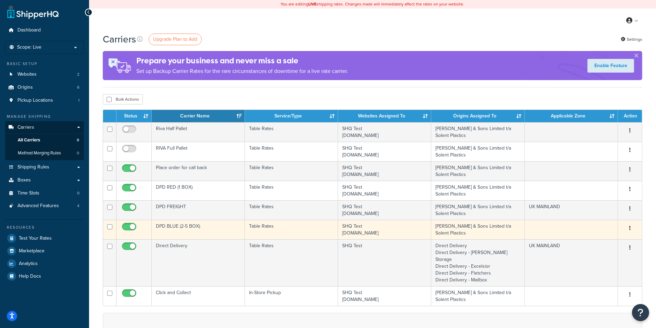
click at [195, 222] on td "DPD BLUE (2-5 BOX)" at bounding box center [198, 230] width 93 height 20
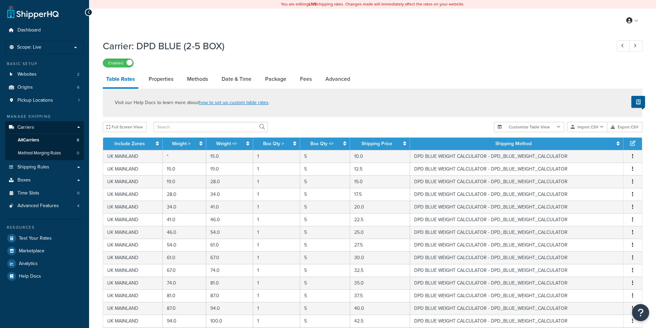
select select "25"
click at [277, 82] on link "Package" at bounding box center [276, 79] width 28 height 16
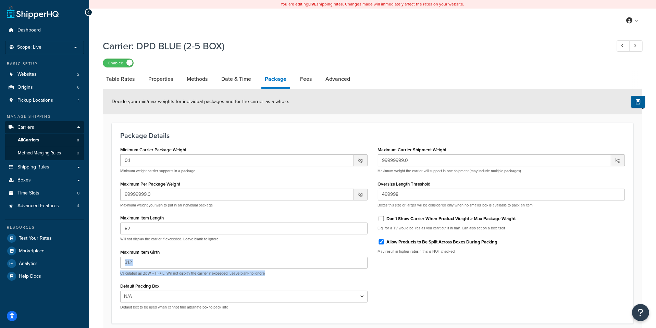
drag, startPoint x: 269, startPoint y: 273, endPoint x: 129, endPoint y: 268, distance: 140.1
click at [129, 268] on div "312 Calculated as 2x(W + H) + L. Will not display the carrier if exceeded. Leav…" at bounding box center [243, 266] width 247 height 19
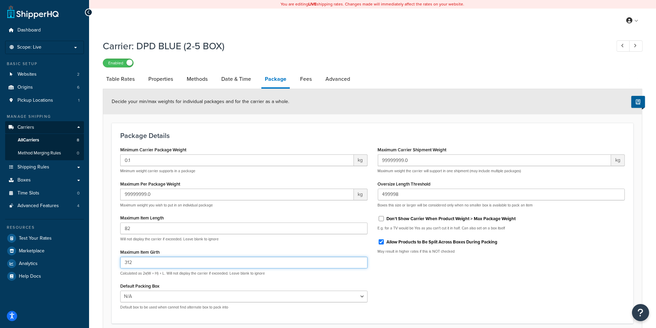
click at [136, 261] on input "312" at bounding box center [243, 263] width 247 height 12
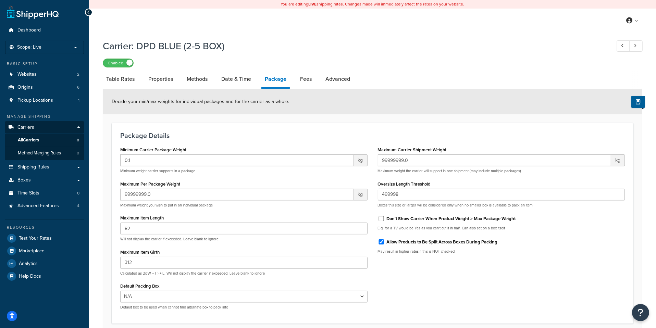
click at [403, 279] on div "Minimum Carrier Package Weight 0.1 kg Minimum weight carrier supports in a pack…" at bounding box center [372, 230] width 515 height 170
